Goal: Information Seeking & Learning: Learn about a topic

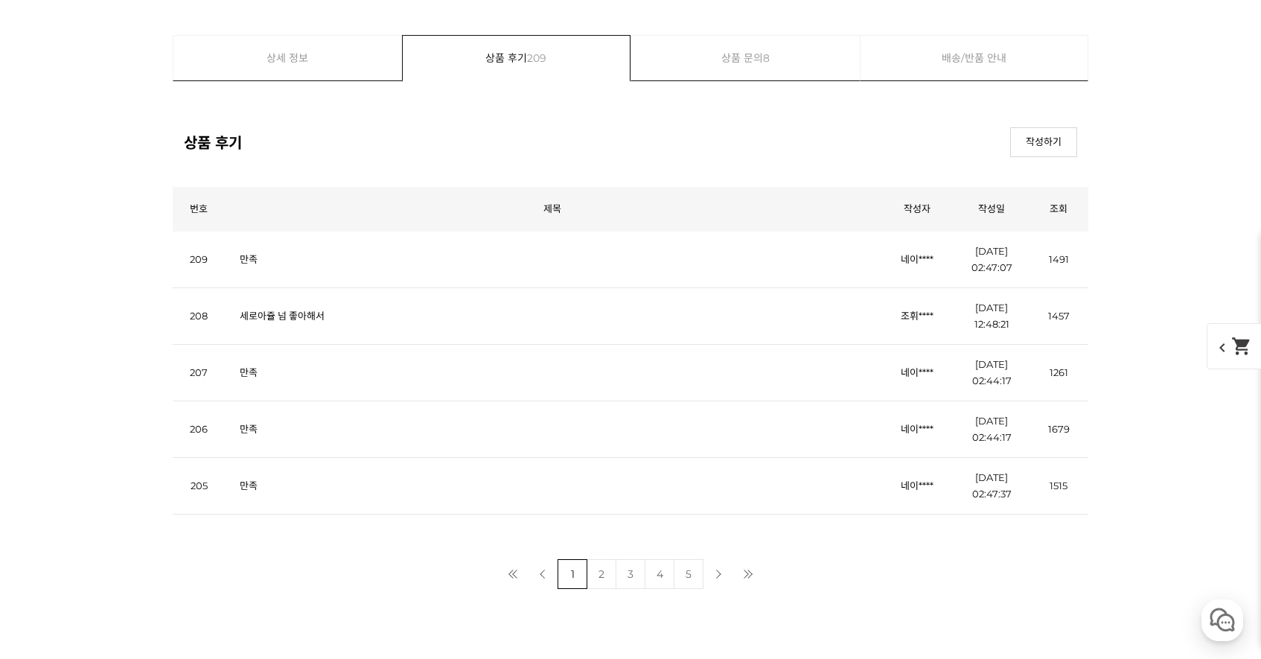
scroll to position [12726, 0]
click at [746, 45] on link "상품 문의 8" at bounding box center [745, 53] width 228 height 45
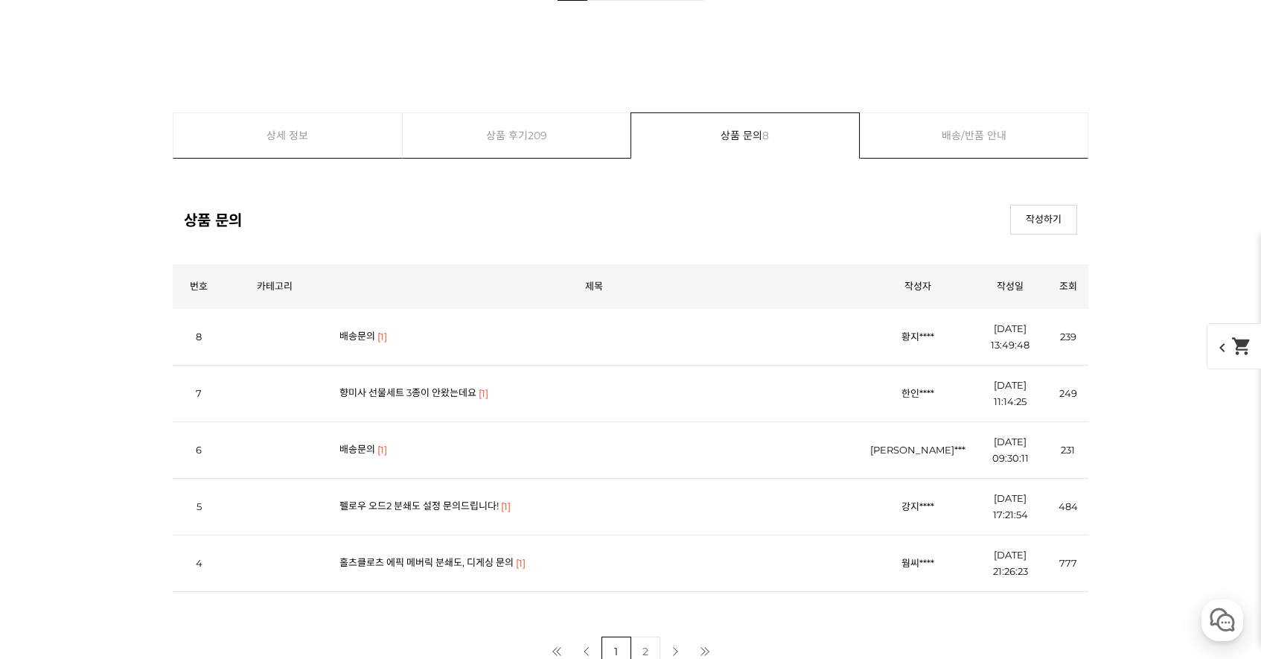
click at [364, 334] on link "배송문의" at bounding box center [357, 336] width 36 height 12
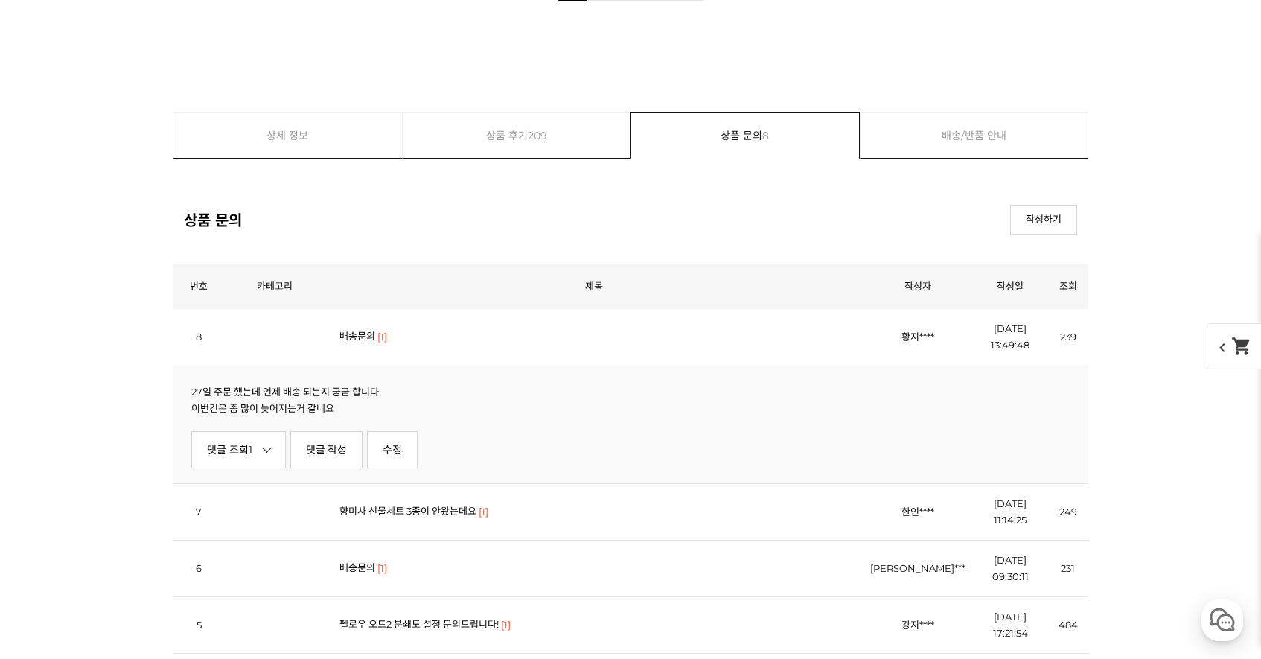
click at [438, 509] on link "향미사 선물세트 3종이 안왔는데요" at bounding box center [407, 511] width 137 height 12
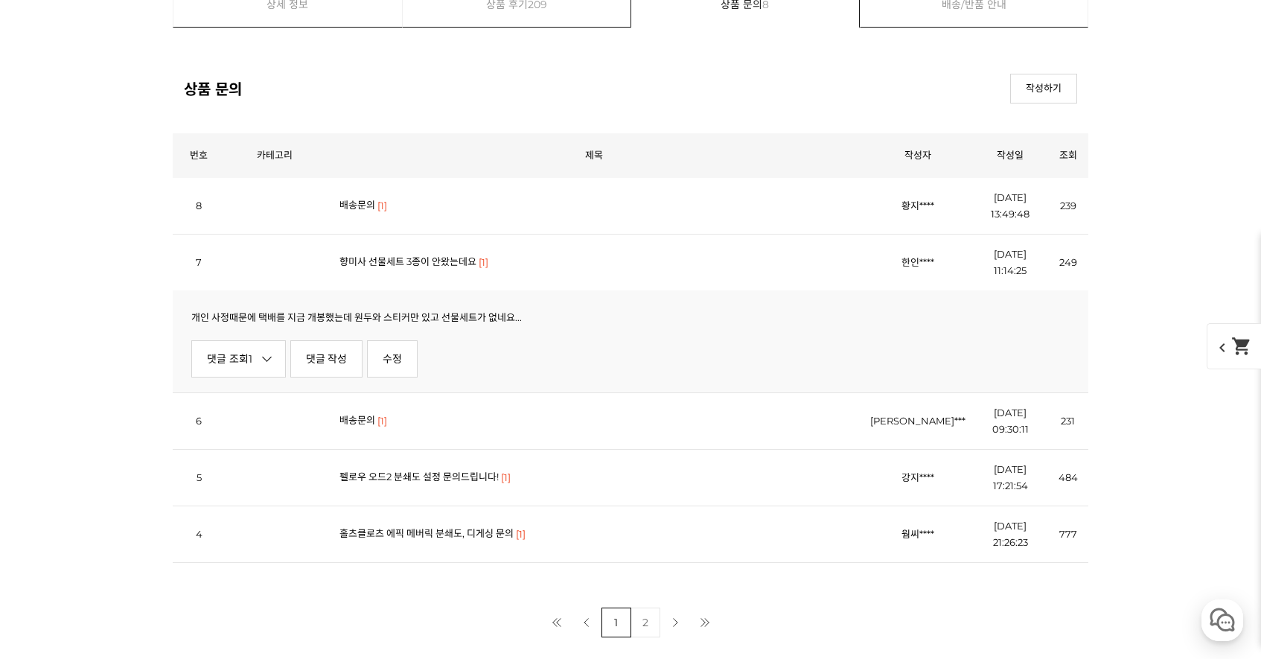
scroll to position [13441, 0]
click at [263, 367] on link "댓글 조회 1" at bounding box center [238, 357] width 95 height 37
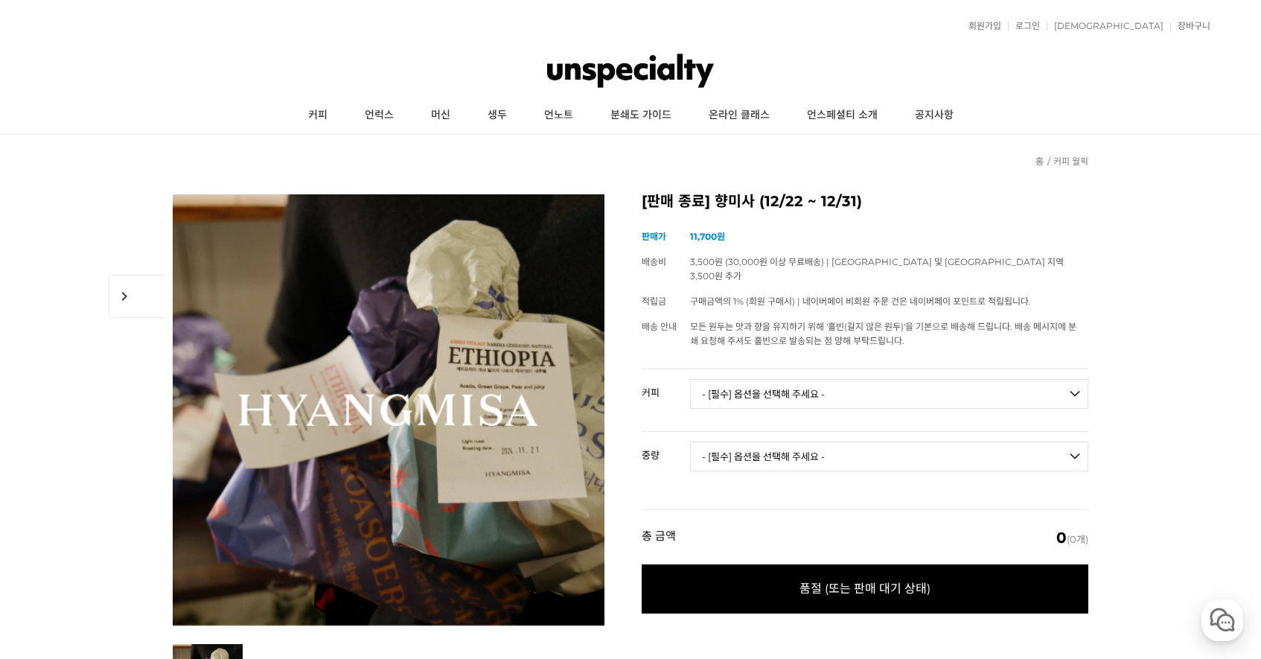
click at [621, 88] on img at bounding box center [630, 70] width 167 height 45
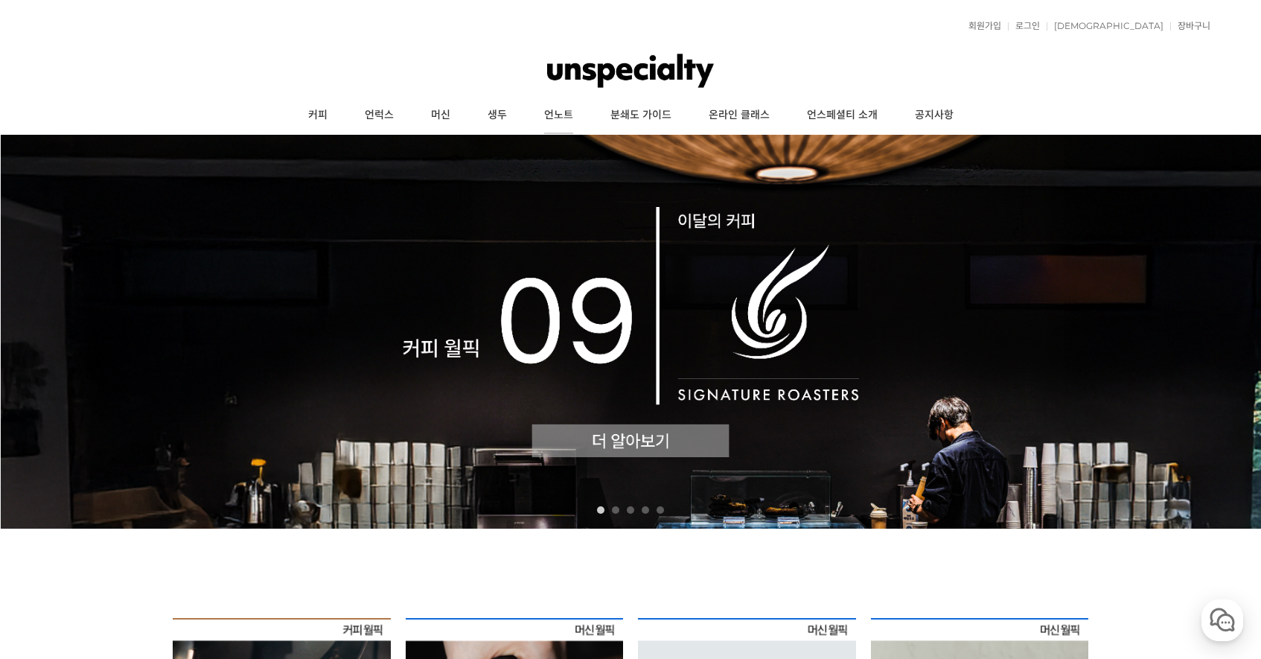
click at [565, 113] on link "언노트" at bounding box center [558, 115] width 66 height 37
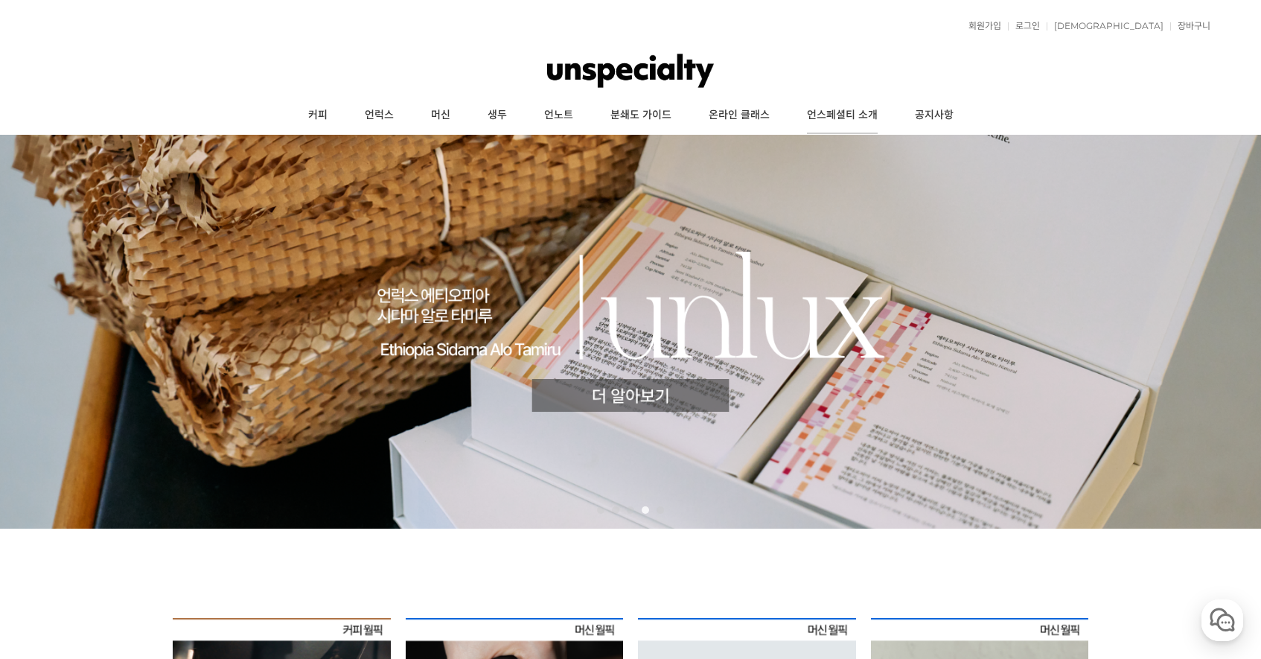
click at [827, 107] on link "언스페셜티 소개" at bounding box center [842, 115] width 108 height 37
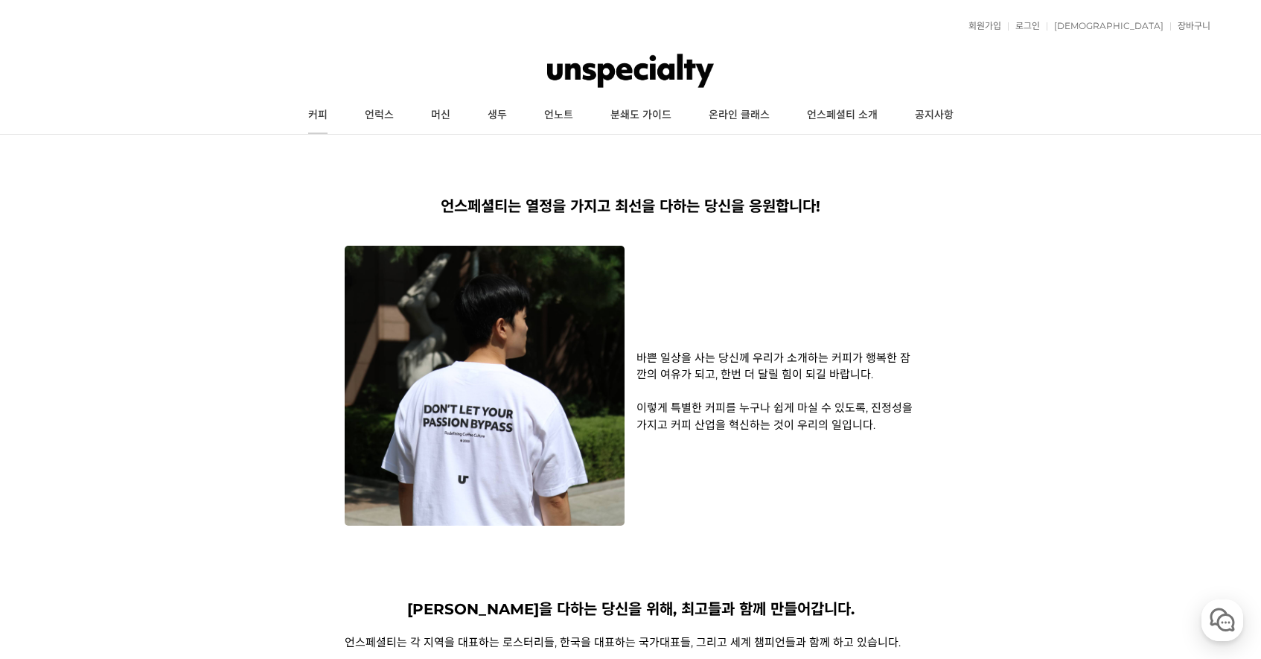
click at [310, 116] on link "커피" at bounding box center [317, 115] width 57 height 37
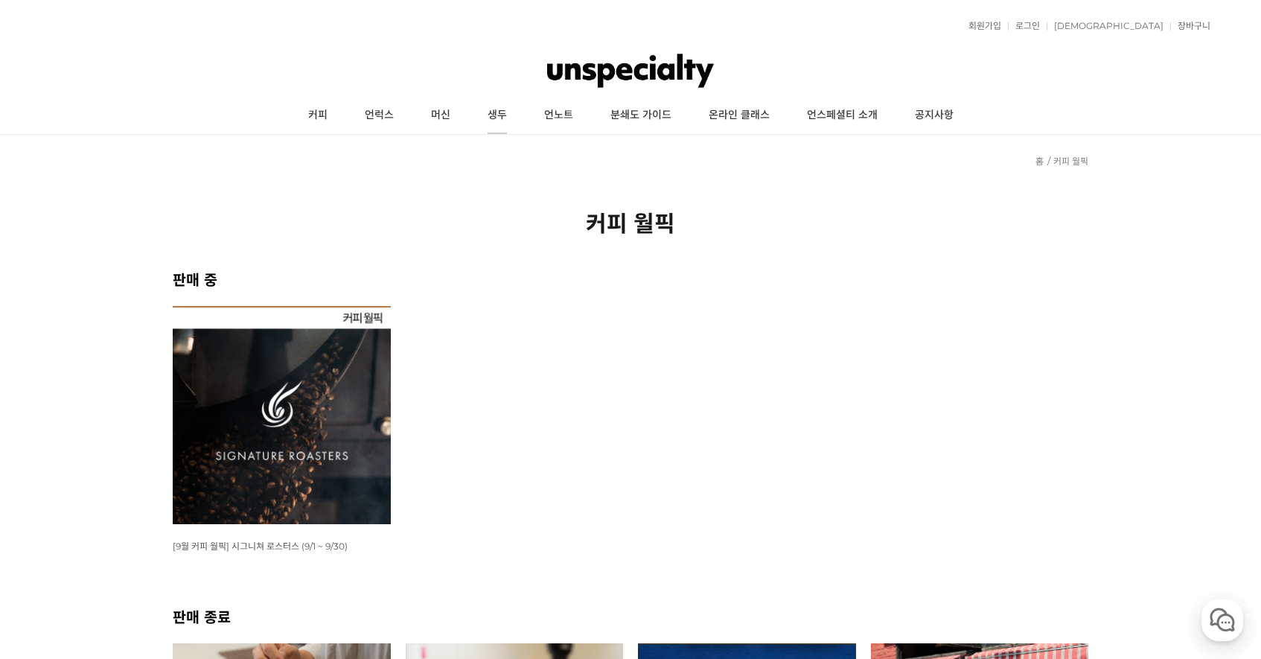
click at [500, 112] on link "생두" at bounding box center [497, 115] width 57 height 37
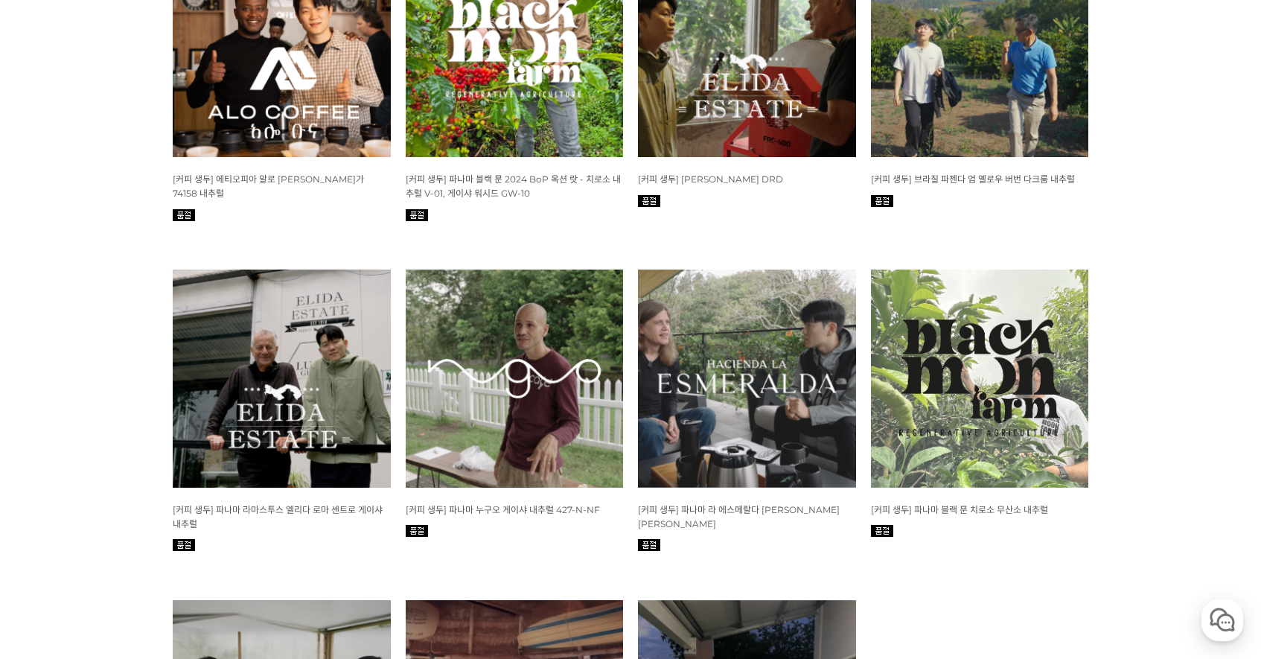
scroll to position [723, 0]
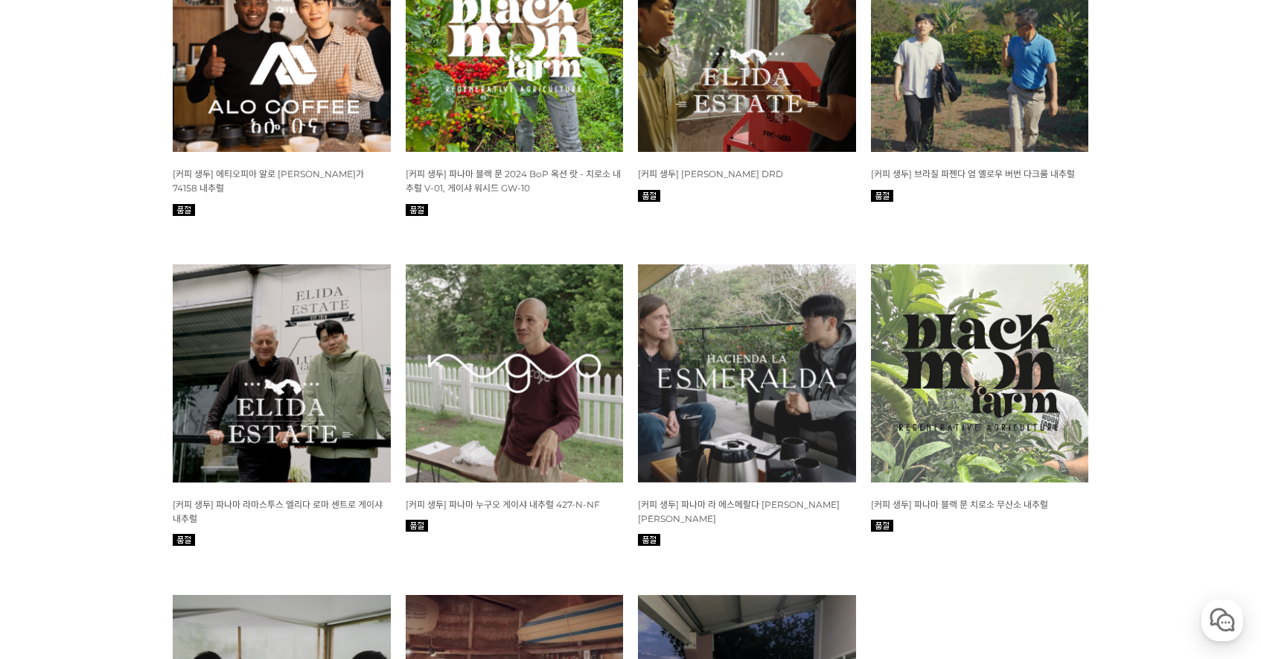
click at [547, 169] on span "[커피 생두] 파나마 블랙 문 2024 BoP 옥션 랏 - 치로소 내추럴 V-01, 게이샤 워시드 GW-10" at bounding box center [513, 180] width 215 height 25
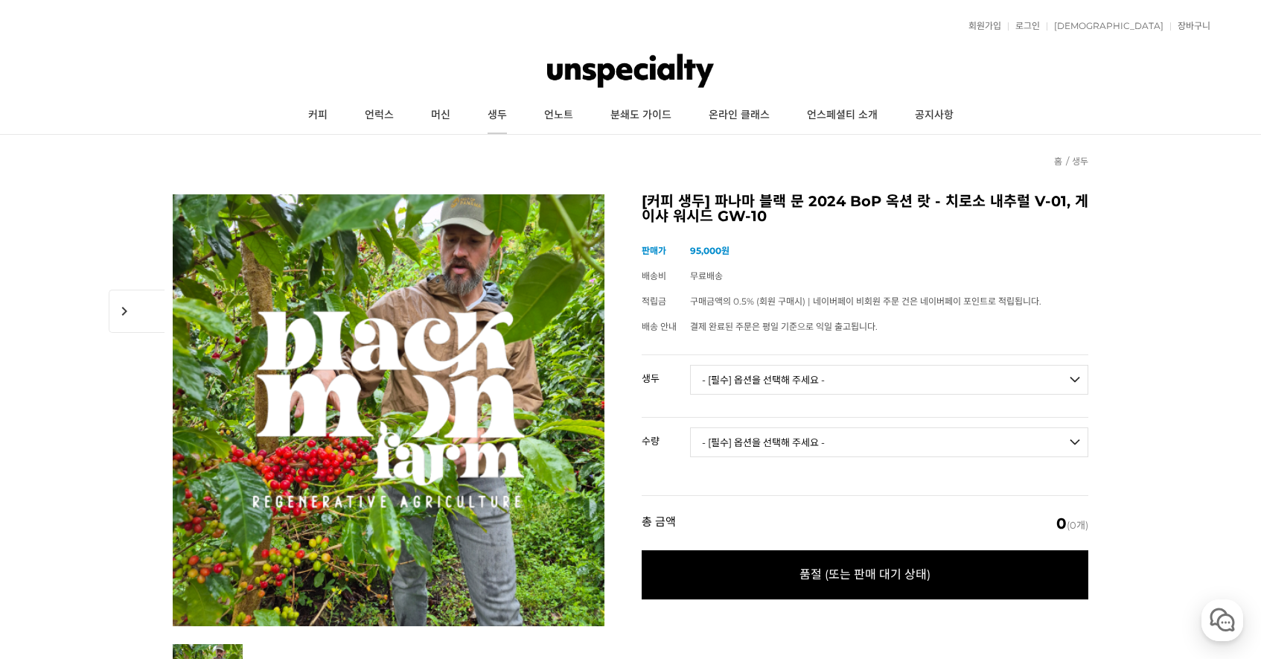
click at [508, 108] on link "생두" at bounding box center [497, 115] width 57 height 37
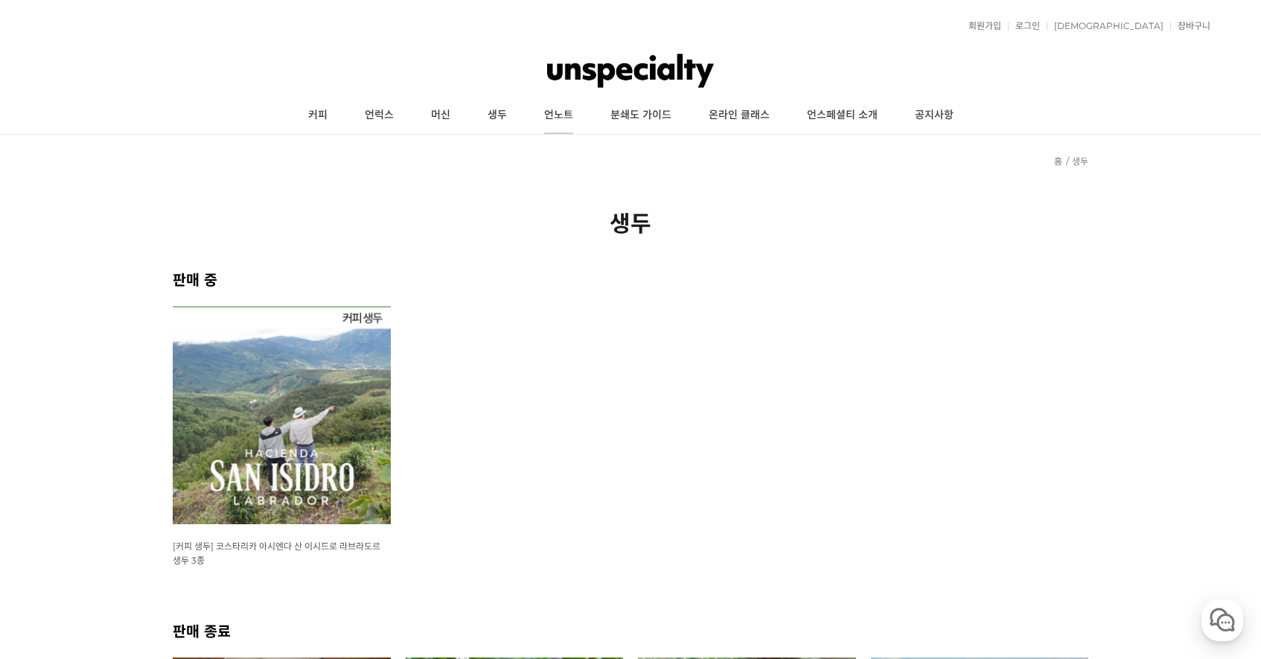
click at [546, 115] on link "언노트" at bounding box center [558, 115] width 66 height 37
click at [380, 110] on link "언럭스" at bounding box center [379, 115] width 66 height 37
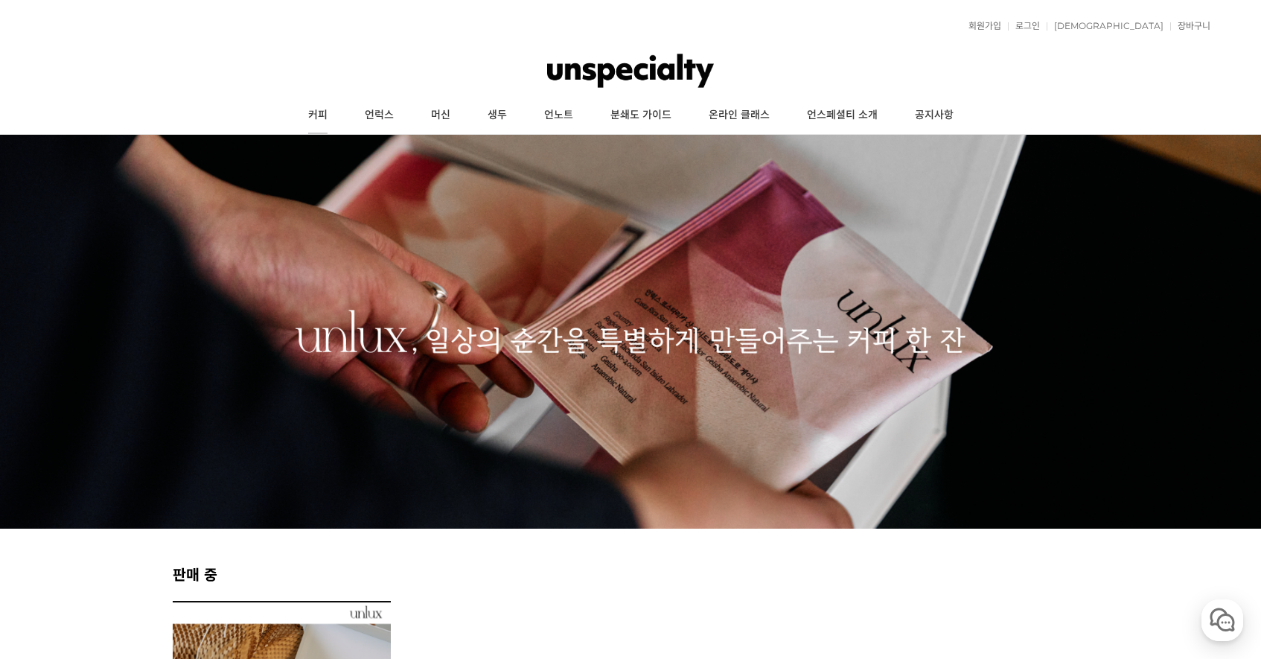
click at [319, 112] on link "커피" at bounding box center [317, 115] width 57 height 37
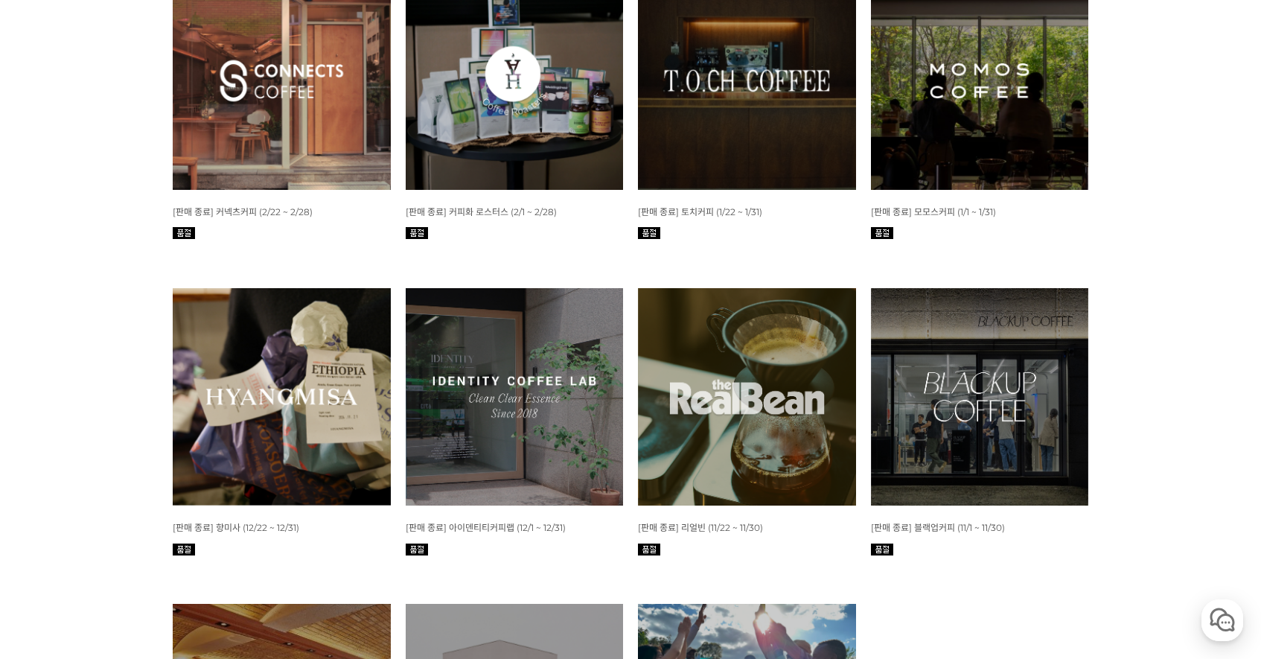
scroll to position [1614, 0]
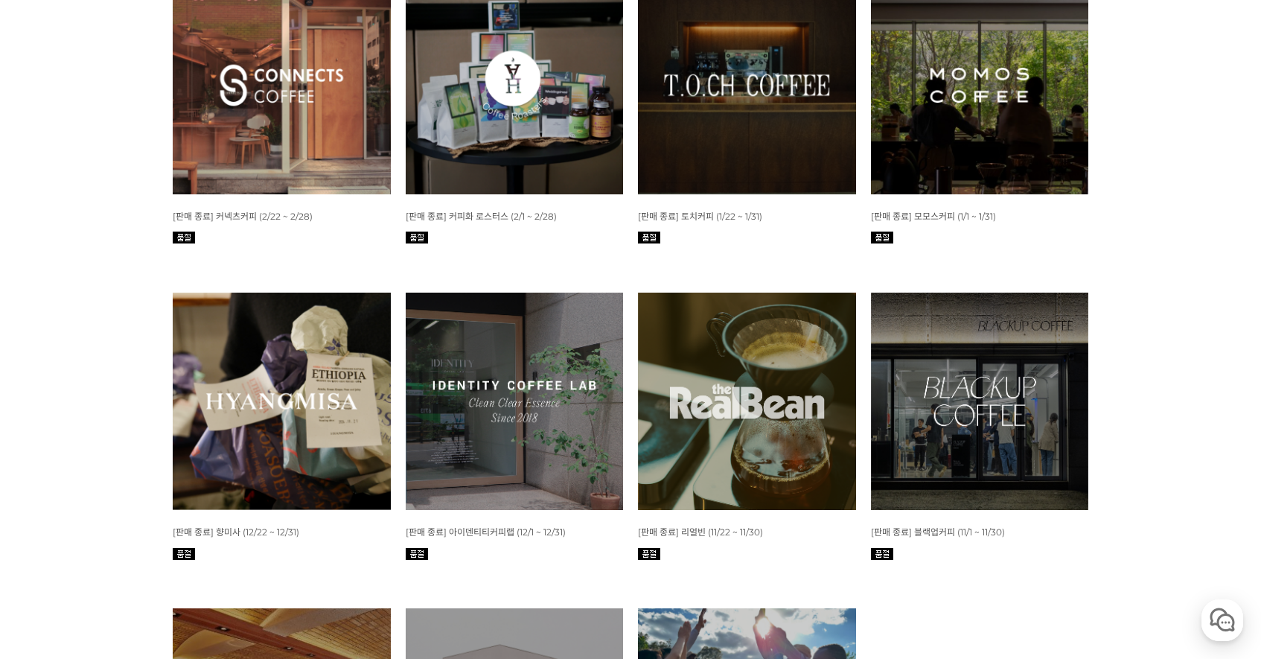
click at [913, 149] on img at bounding box center [980, 85] width 218 height 218
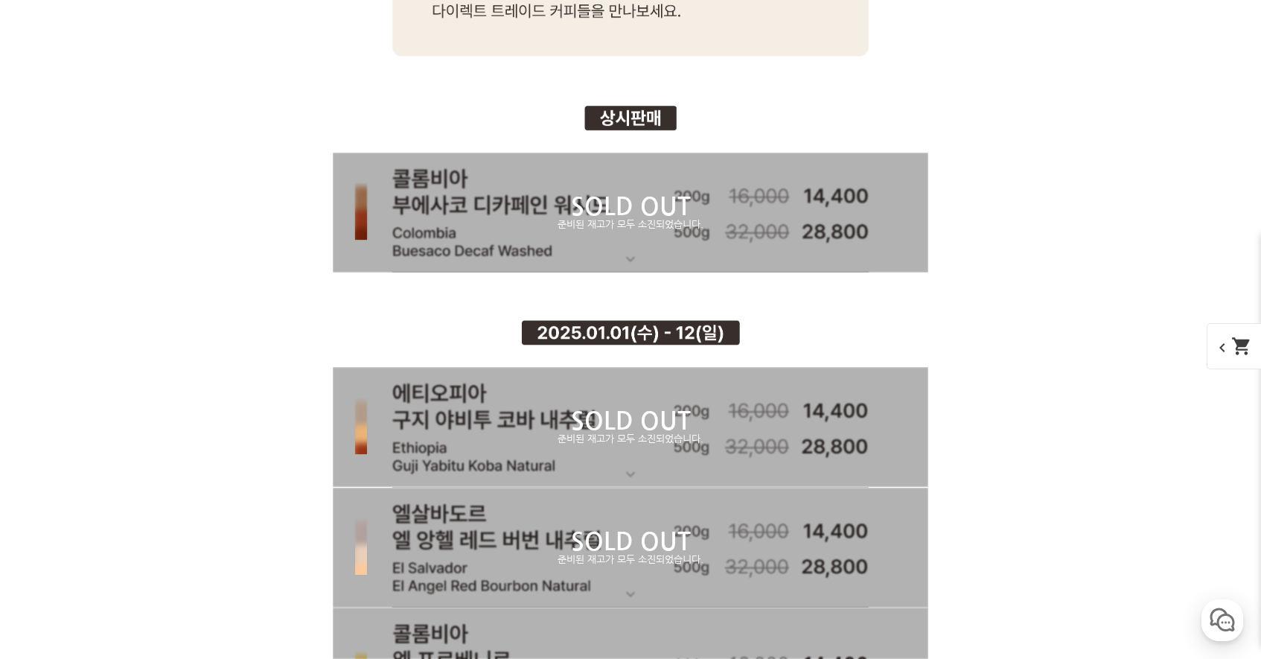
scroll to position [6960, 0]
